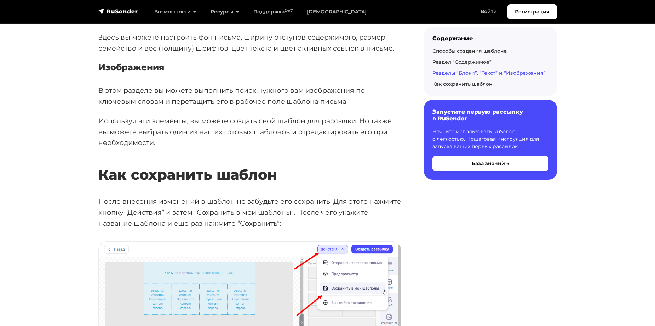
scroll to position [1945, 0]
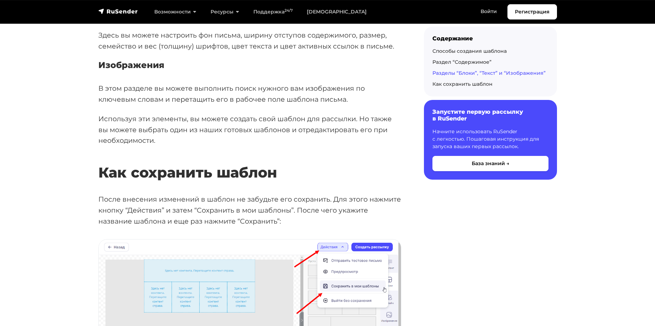
click at [231, 166] on h2 "Как сохранить шаблон" at bounding box center [249, 162] width 303 height 38
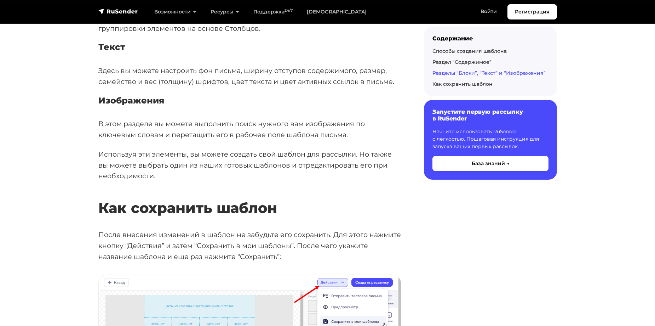
scroll to position [2051, 0]
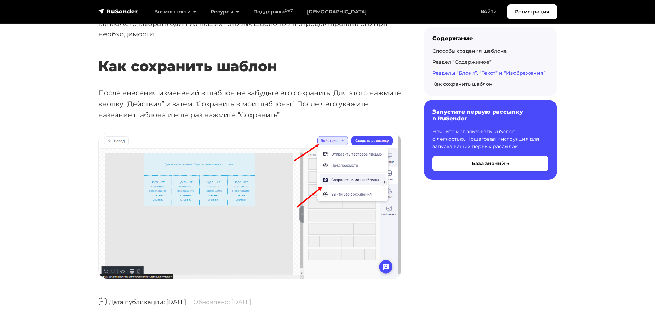
click at [140, 93] on p "После внесения изменений в шаблон не забудьте его сохранить. Для этого нажмите …" at bounding box center [249, 103] width 303 height 33
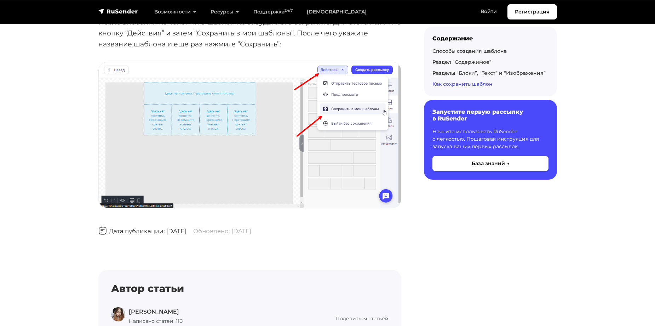
scroll to position [0, 0]
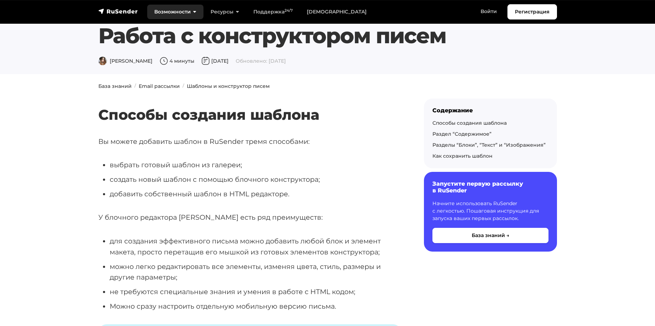
scroll to position [71, 0]
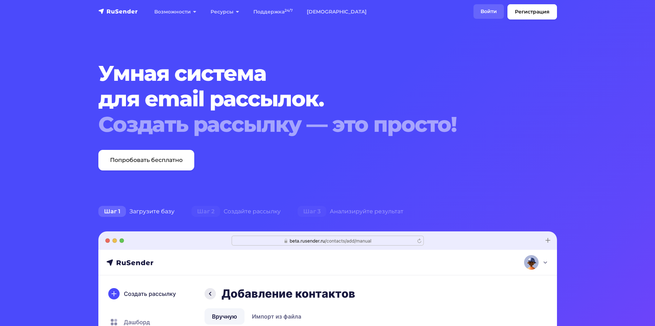
click at [483, 10] on link "Войти" at bounding box center [488, 11] width 30 height 15
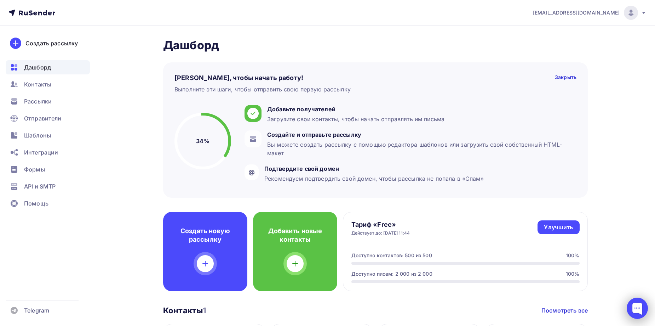
click at [644, 314] on div at bounding box center [637, 307] width 21 height 21
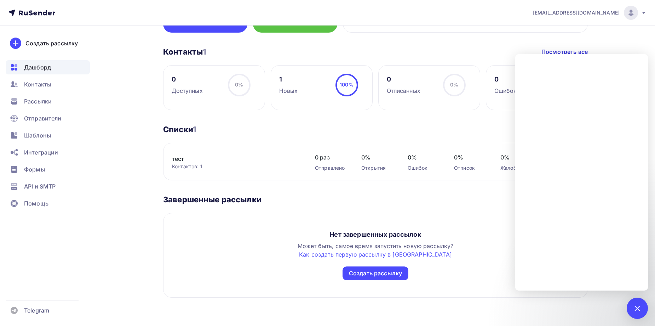
scroll to position [81, 0]
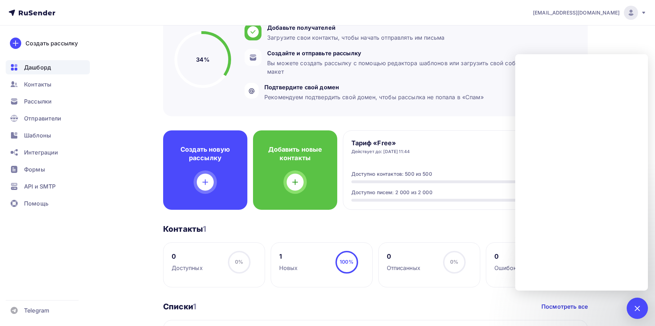
drag, startPoint x: 115, startPoint y: 249, endPoint x: 447, endPoint y: 274, distance: 333.2
click at [124, 251] on div "Дашборд Дашборд Пару шагов, чтобы начать работу! Закрыть Выполните эти шаги, чт…" at bounding box center [328, 223] width 580 height 558
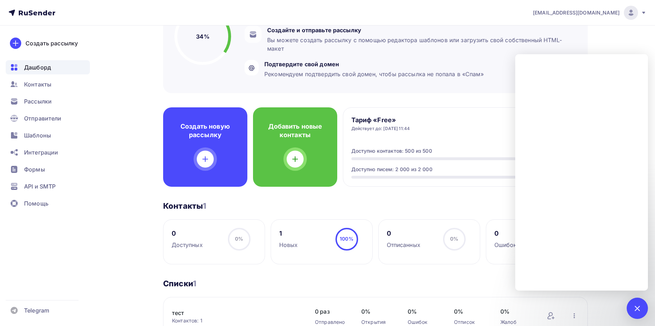
scroll to position [117, 0]
